Goal: Check status: Check status

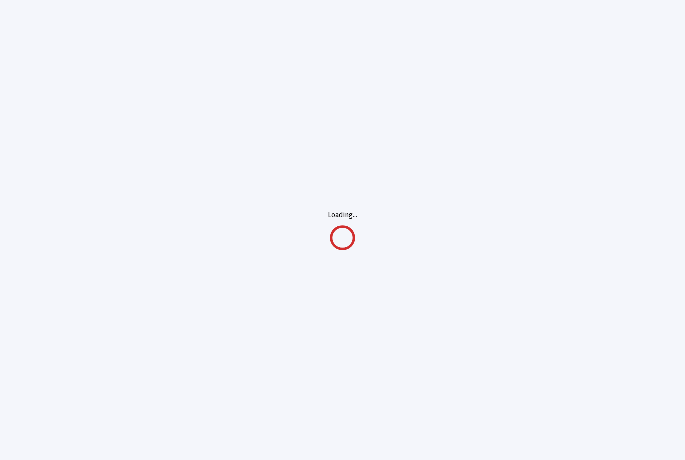
scroll to position [32, 0]
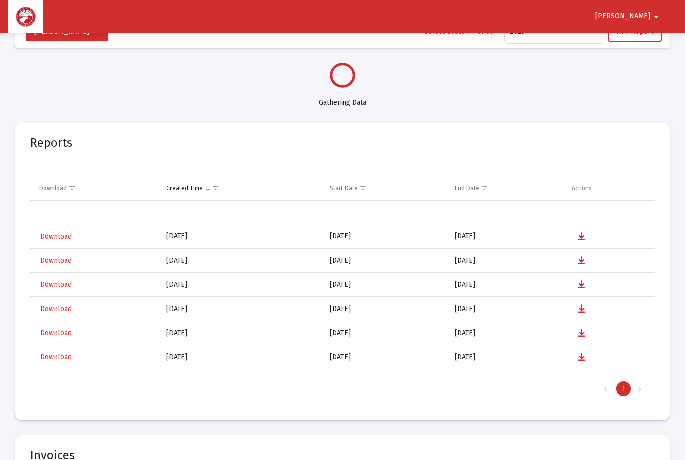
select select "View all"
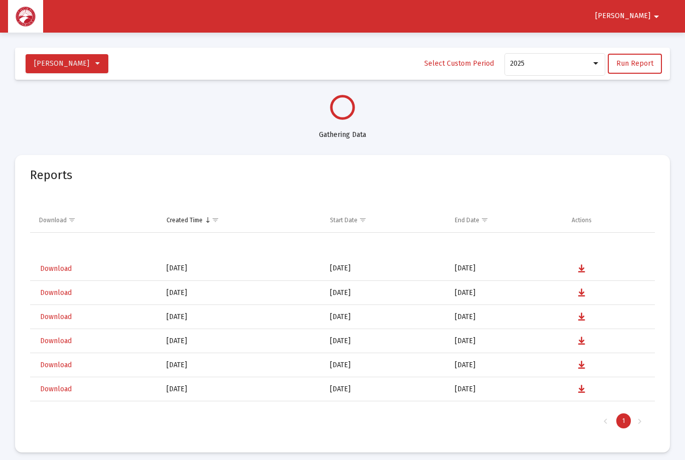
select select "View all"
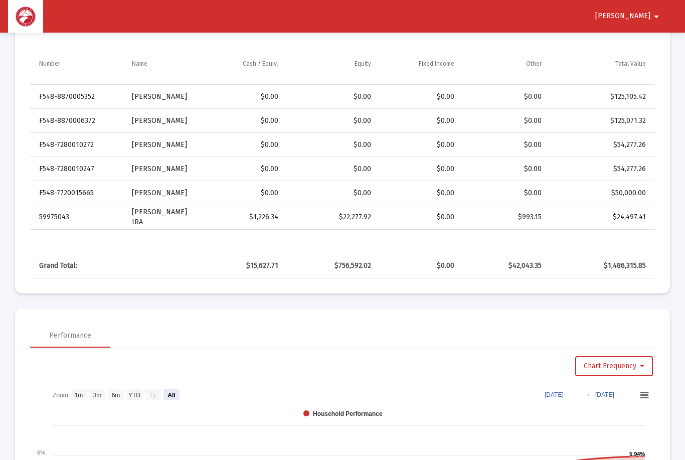
scroll to position [480, 0]
